Goal: Find specific page/section: Find specific page/section

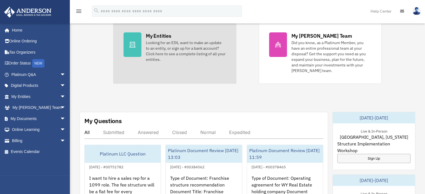
scroll to position [140, 0]
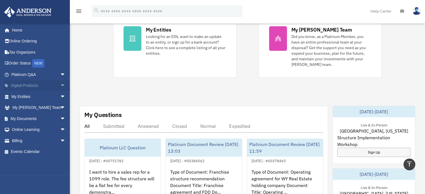
click at [24, 84] on link "Digital Products arrow_drop_down" at bounding box center [39, 85] width 70 height 11
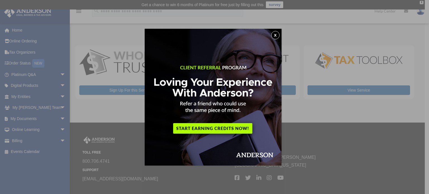
click at [278, 36] on button "x" at bounding box center [275, 35] width 8 height 8
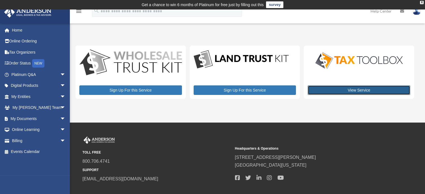
click at [348, 90] on link "View Service" at bounding box center [359, 91] width 103 height 10
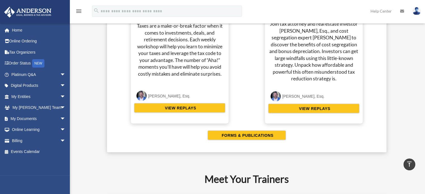
scroll to position [1146, 0]
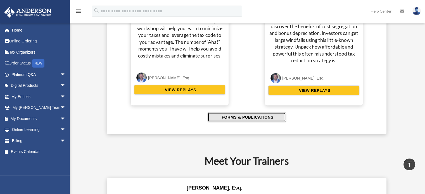
click at [249, 115] on span "FORMS & PUBLICATIONS" at bounding box center [246, 118] width 53 height 6
